Goal: Find specific page/section: Find specific page/section

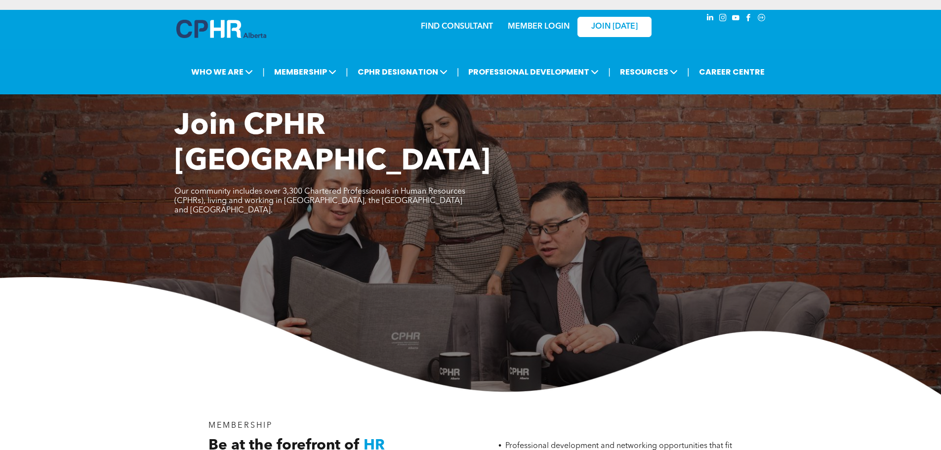
click at [553, 27] on link "MEMBER LOGIN" at bounding box center [539, 27] width 62 height 8
click at [526, 25] on link "MEMBER LOGIN" at bounding box center [539, 27] width 62 height 8
click at [465, 30] on link "FIND CONSULTANT" at bounding box center [457, 27] width 72 height 8
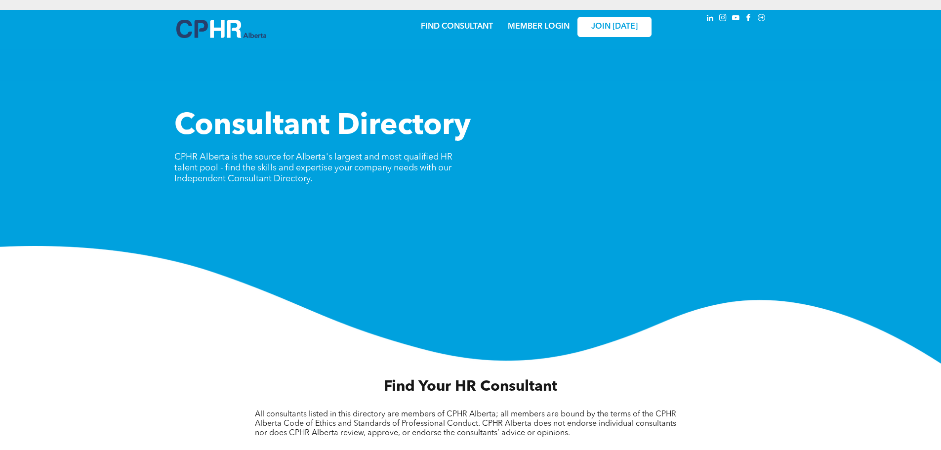
click at [524, 30] on link "MEMBER LOGIN" at bounding box center [539, 27] width 62 height 8
